Goal: Task Accomplishment & Management: Complete application form

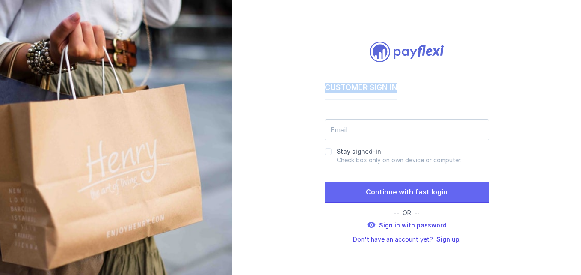
drag, startPoint x: 581, startPoint y: 54, endPoint x: 577, endPoint y: 115, distance: 60.8
click at [577, 115] on div "Customer Sign in Resend We emailed you an access code, please enter same here. …" at bounding box center [406, 137] width 349 height 275
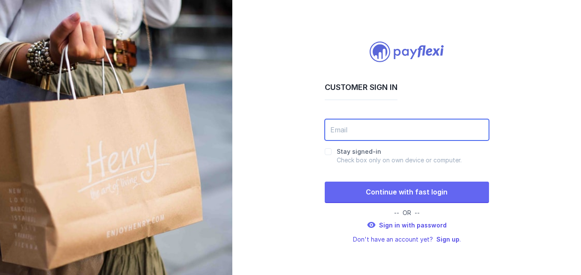
click at [352, 128] on input "email" at bounding box center [407, 129] width 164 height 21
type input "wchiposhi@yahoo.com"
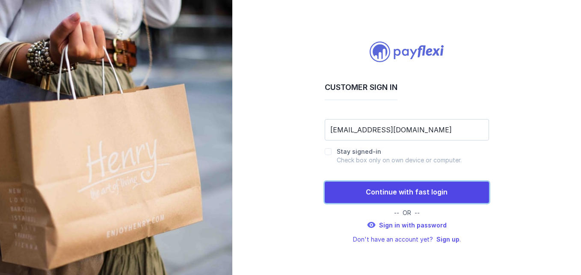
click at [419, 190] on span "Continue with fast login" at bounding box center [407, 191] width 82 height 9
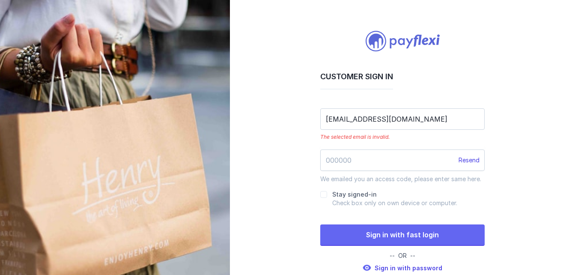
click at [470, 160] on span "Resend" at bounding box center [468, 159] width 21 height 9
click at [356, 157] on input "text" at bounding box center [402, 159] width 164 height 21
paste input "cF2l@ipd"
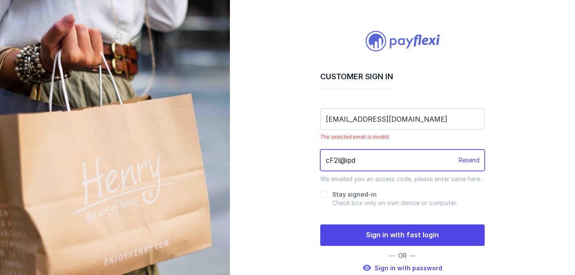
type input "cF2l@ipd"
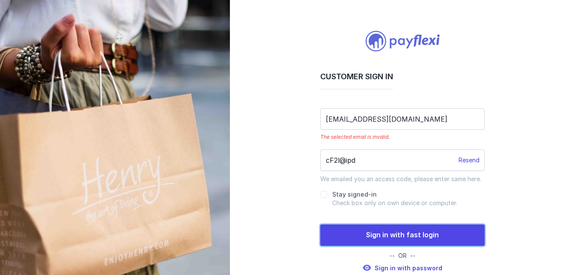
click at [408, 234] on span "Sign in with fast login" at bounding box center [402, 234] width 73 height 9
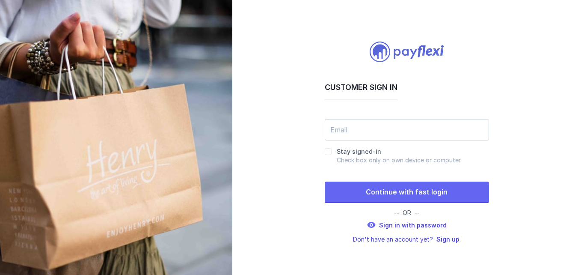
click at [138, 258] on div at bounding box center [116, 137] width 232 height 275
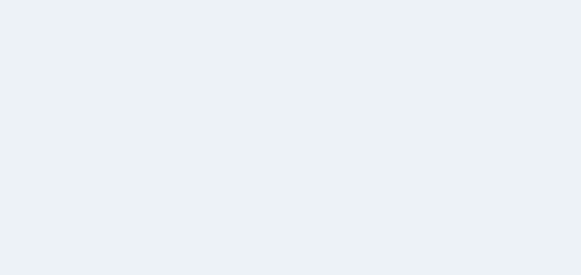
select select "[GEOGRAPHIC_DATA]"
